Goal: Task Accomplishment & Management: Use online tool/utility

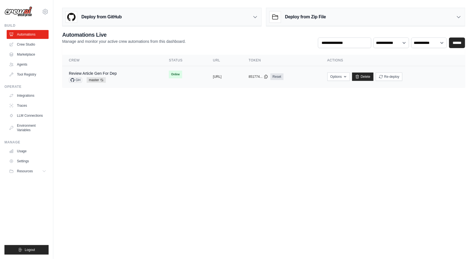
click at [120, 72] on div "Review Article Gen For Dep GH master Auto-deploy enabled" at bounding box center [112, 76] width 87 height 12
click at [116, 78] on div "GH master Auto-deploy enabled" at bounding box center [93, 80] width 48 height 6
